Goal: Find specific page/section: Find specific page/section

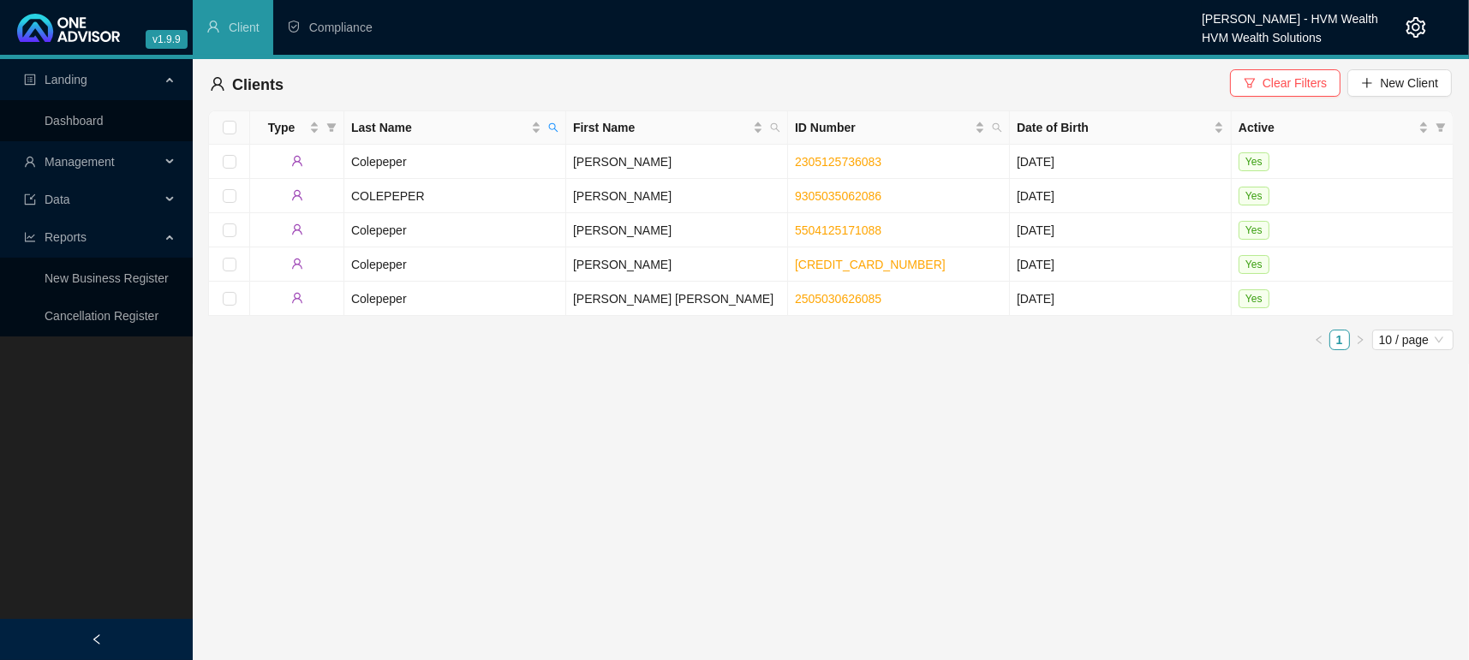
click at [1250, 74] on button "Clear Filters" at bounding box center [1285, 82] width 110 height 27
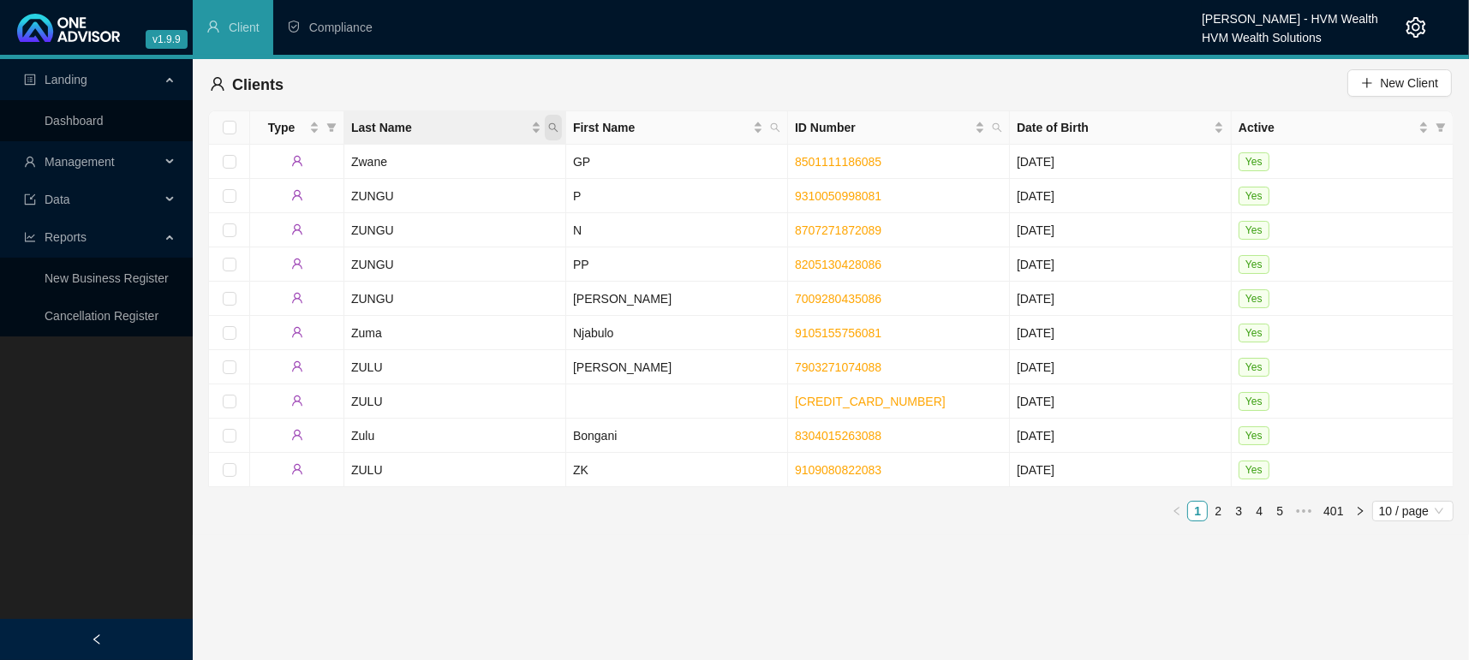
click at [561, 125] on span "Last Name" at bounding box center [553, 128] width 17 height 26
type input "colepeper"
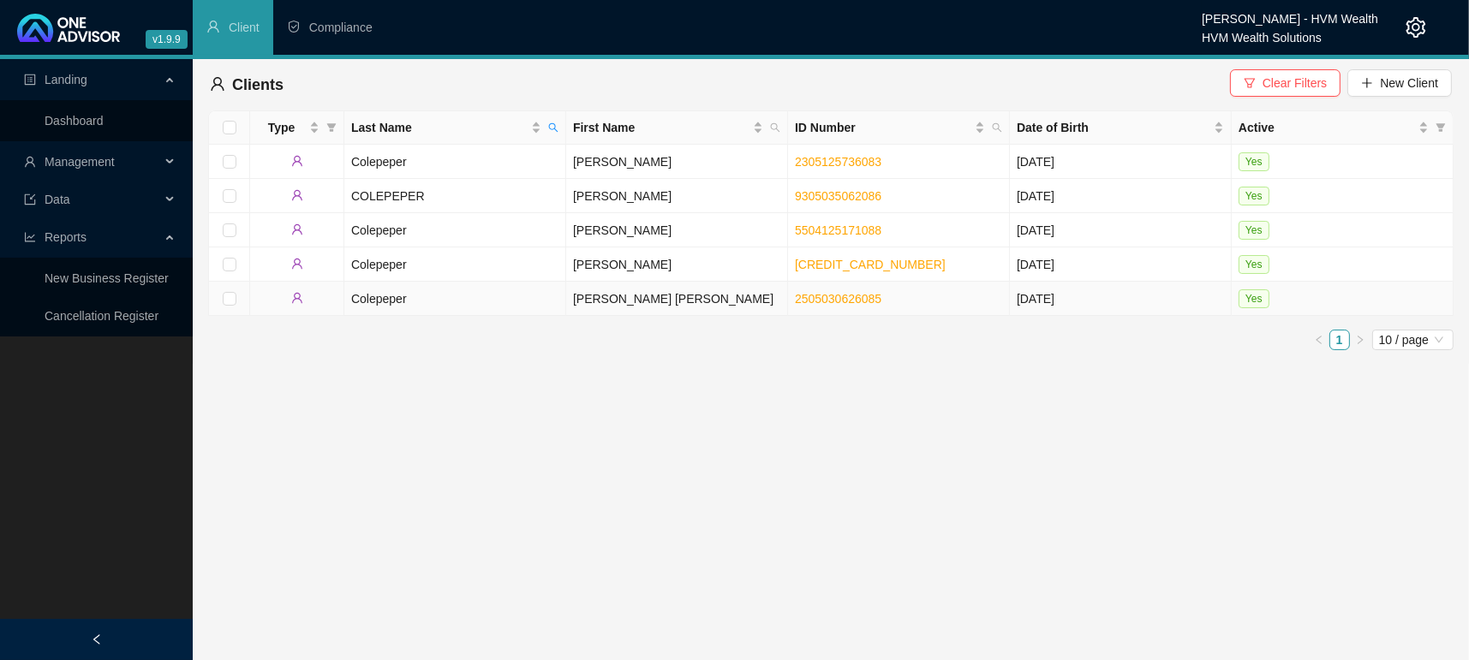
click at [400, 306] on td "Colepeper" at bounding box center [455, 299] width 222 height 34
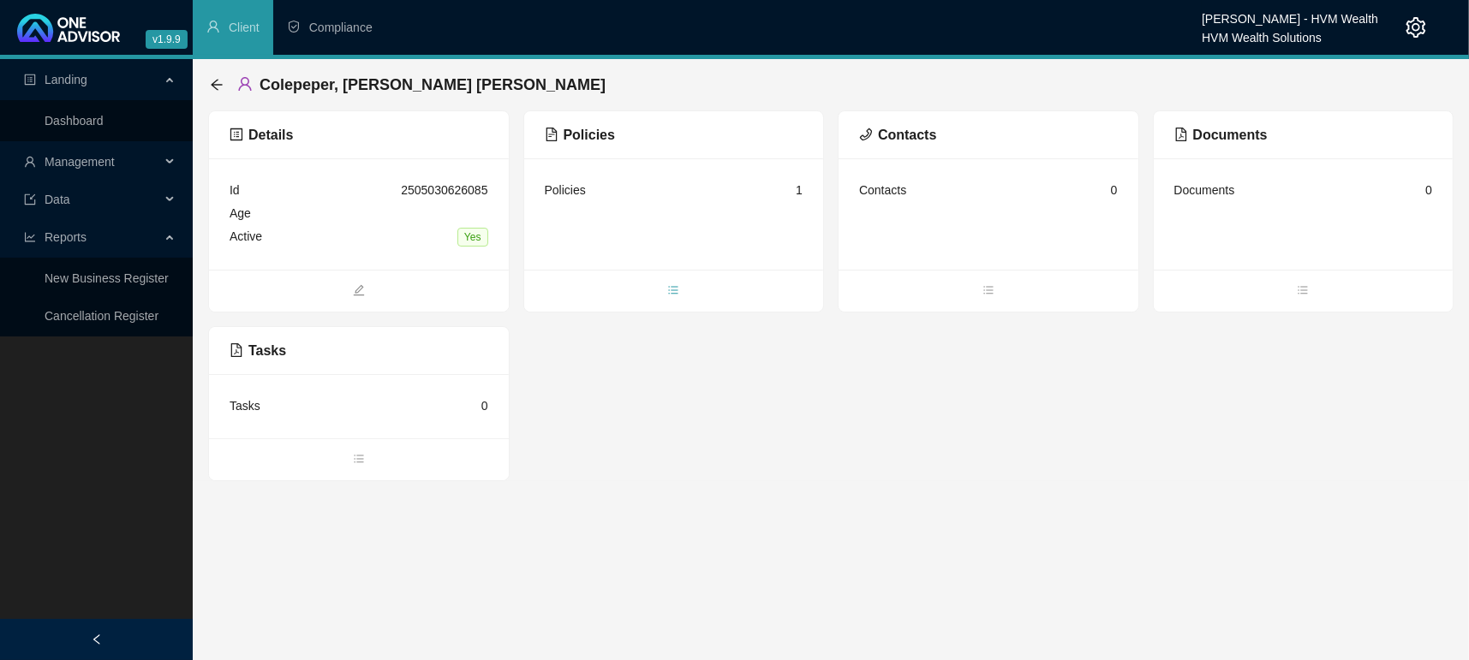
click at [685, 290] on span "bars" at bounding box center [674, 292] width 300 height 19
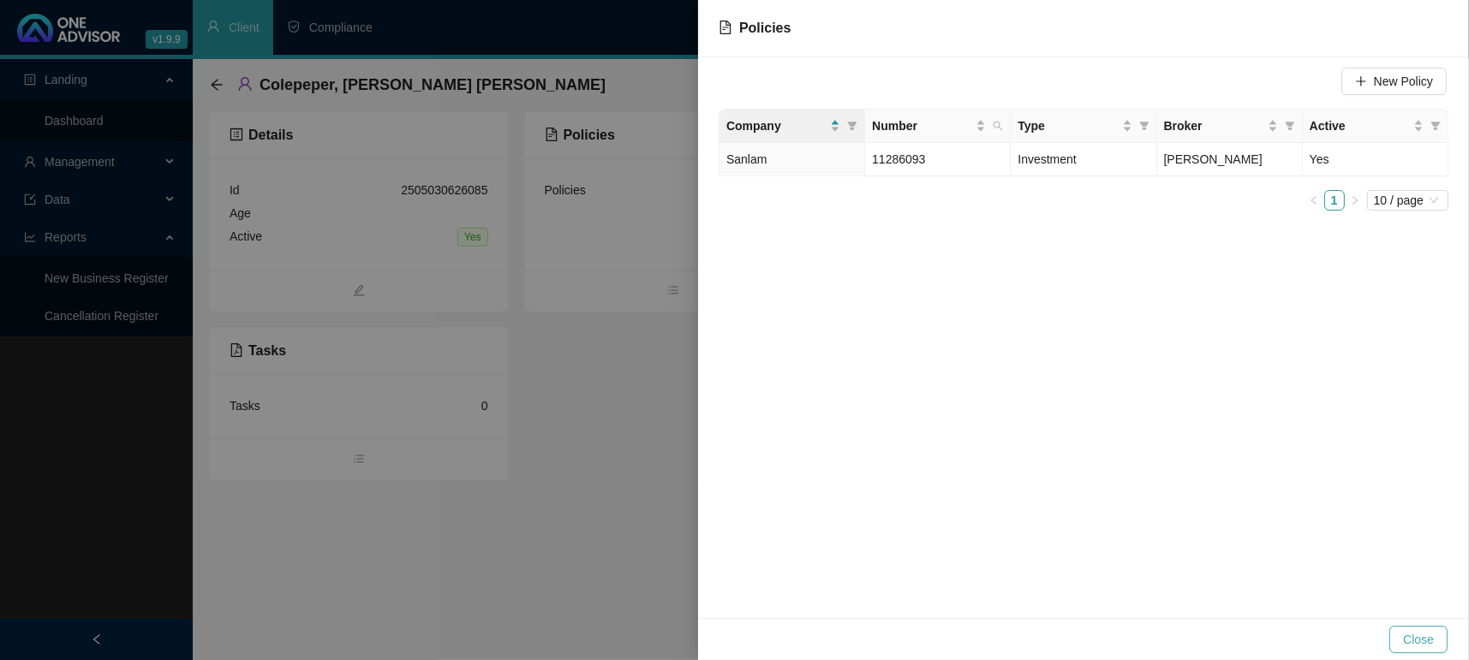
click at [1392, 627] on button "Close" at bounding box center [1418, 639] width 58 height 27
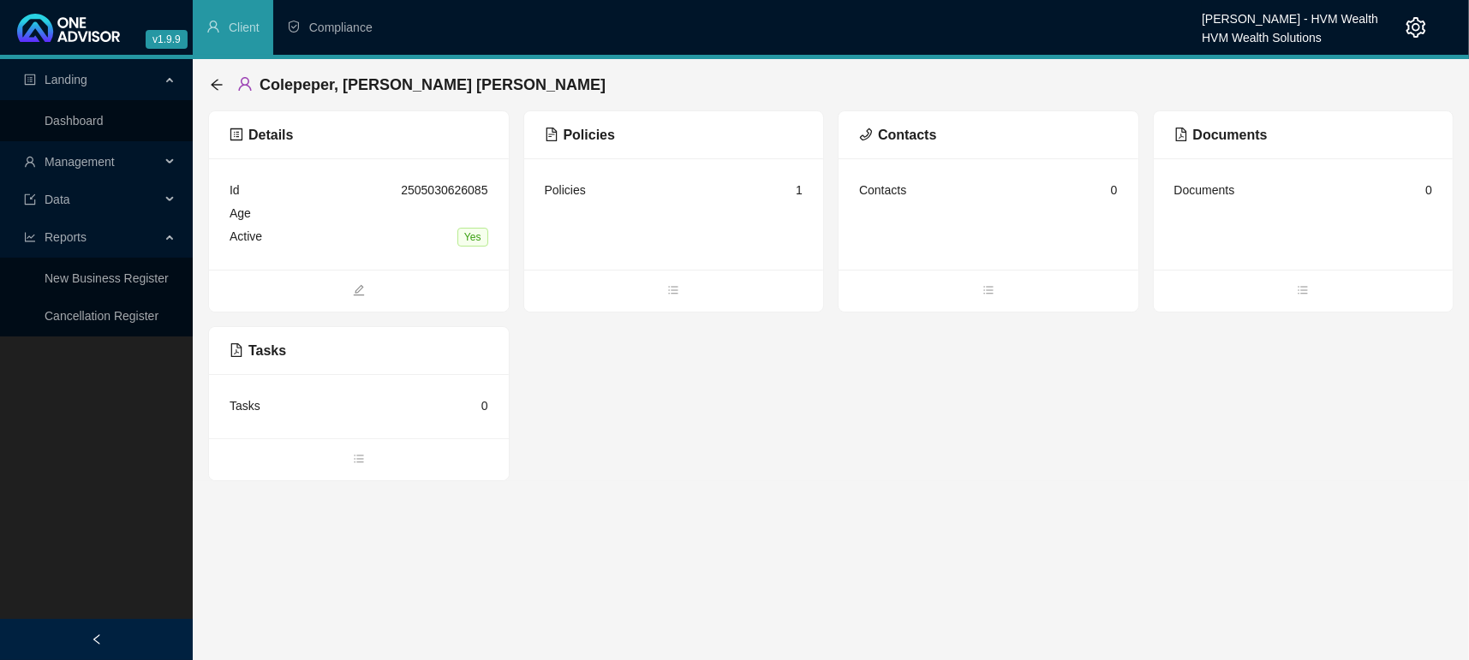
click at [542, 556] on main "Landing Dashboard Management Data Reports New Business Register Cancellation Re…" at bounding box center [734, 359] width 1469 height 601
click at [59, 114] on link "Dashboard" at bounding box center [74, 121] width 59 height 14
